Goal: Task Accomplishment & Management: Manage account settings

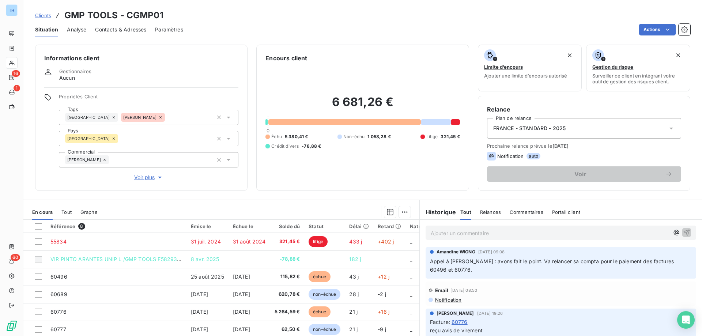
click at [45, 13] on span "Clients" at bounding box center [43, 15] width 16 height 6
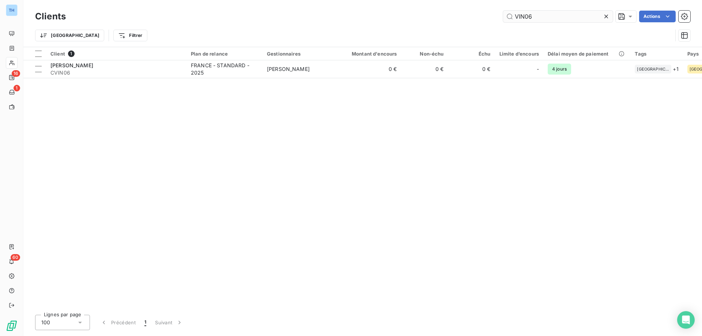
click at [539, 18] on input "VIN06" at bounding box center [558, 17] width 110 height 12
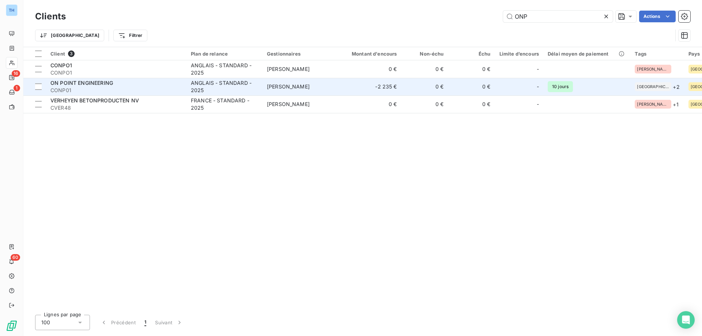
type input "ONP"
click at [106, 91] on span "CONP01" at bounding box center [116, 90] width 132 height 7
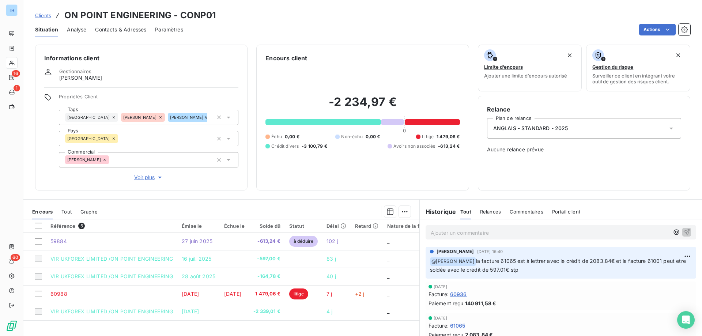
scroll to position [37, 0]
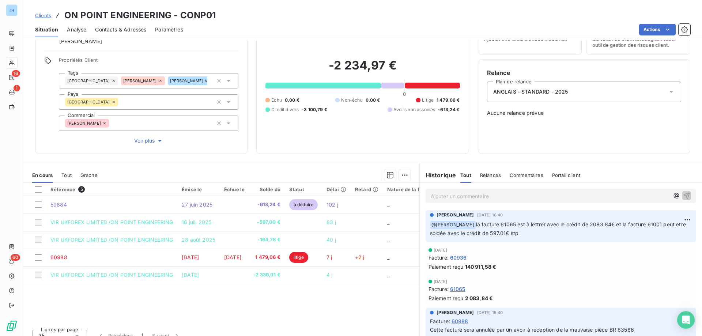
click at [449, 196] on p "Ajouter un commentaire ﻿" at bounding box center [550, 196] width 238 height 9
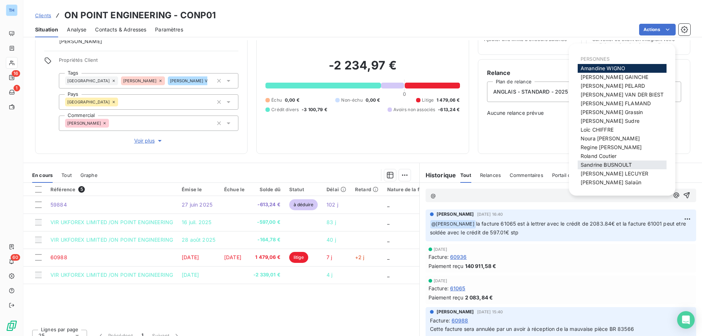
click at [622, 165] on span "[PERSON_NAME]" at bounding box center [607, 165] width 52 height 6
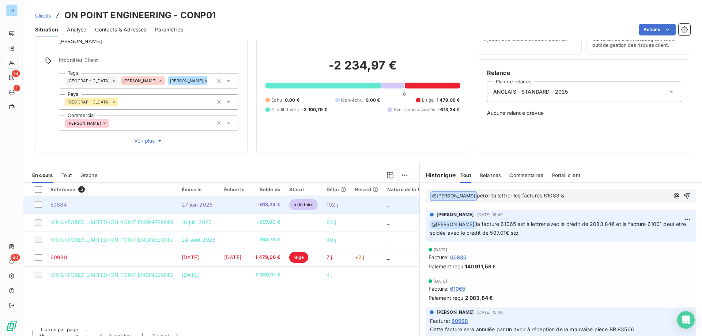
drag, startPoint x: 591, startPoint y: 192, endPoint x: 410, endPoint y: 202, distance: 181.6
click at [410, 202] on div "En cours Tout Graphe Référence 5 Émise le Échue le Solde dû Statut Délai Retard…" at bounding box center [362, 254] width 679 height 183
